Goal: Find specific page/section: Find specific page/section

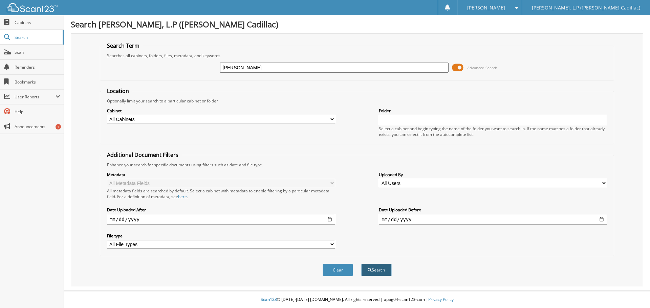
type input "[PERSON_NAME]"
click at [374, 271] on button "Search" at bounding box center [376, 270] width 30 height 13
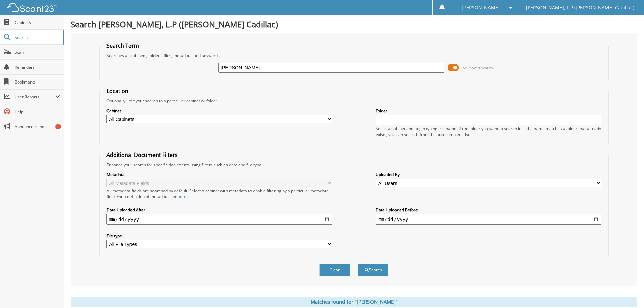
click at [454, 64] on span at bounding box center [454, 68] width 12 height 10
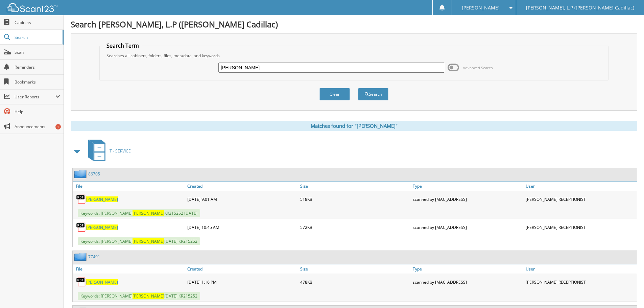
click at [77, 147] on span at bounding box center [77, 151] width 9 height 12
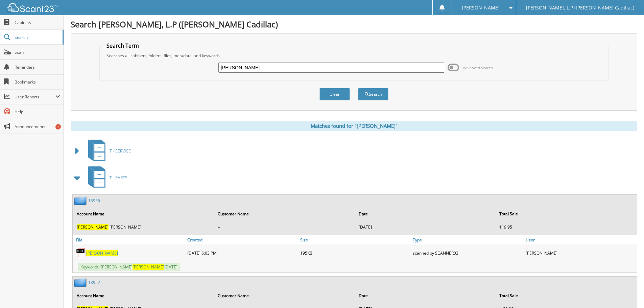
click at [78, 180] on span at bounding box center [77, 178] width 9 height 12
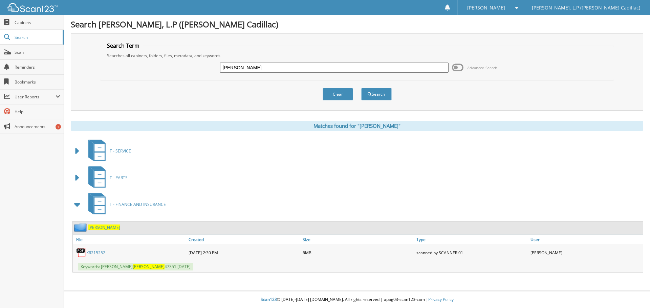
click at [76, 207] on span at bounding box center [77, 205] width 9 height 12
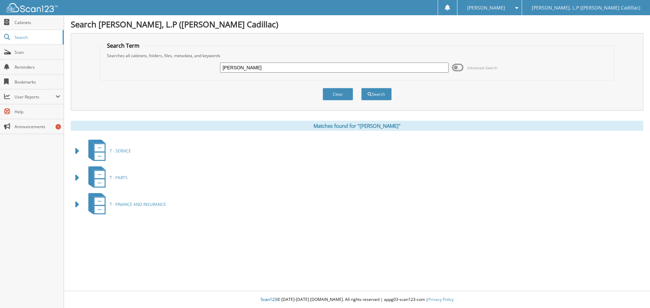
click at [75, 205] on span at bounding box center [77, 205] width 9 height 12
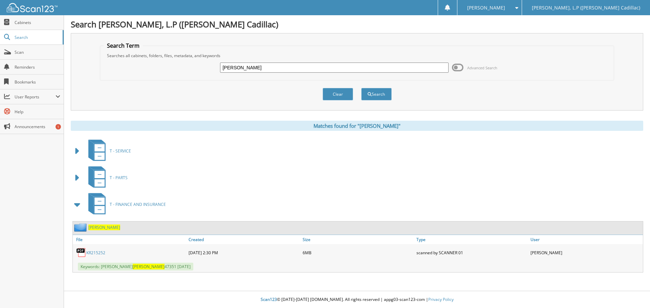
click at [96, 251] on link "KR215252" at bounding box center [95, 253] width 19 height 6
